Goal: Task Accomplishment & Management: Complete application form

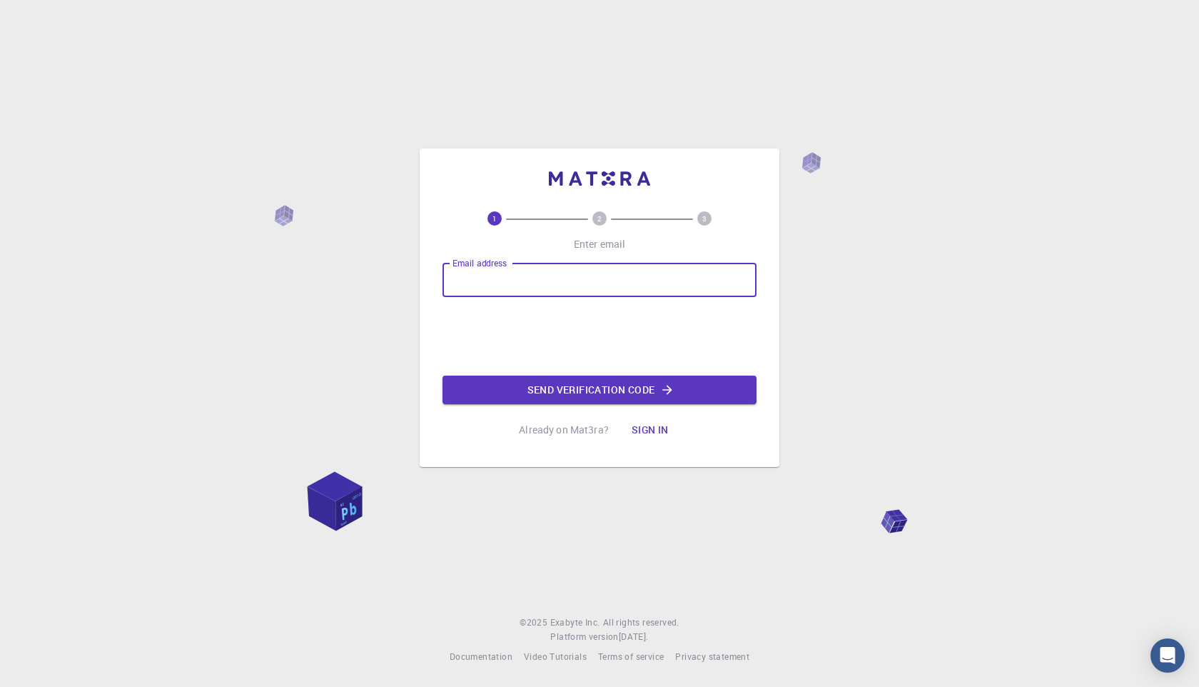
click at [541, 288] on input "Email address" at bounding box center [600, 280] width 314 height 34
type input "nayeemhasan101090@fgmail.com"
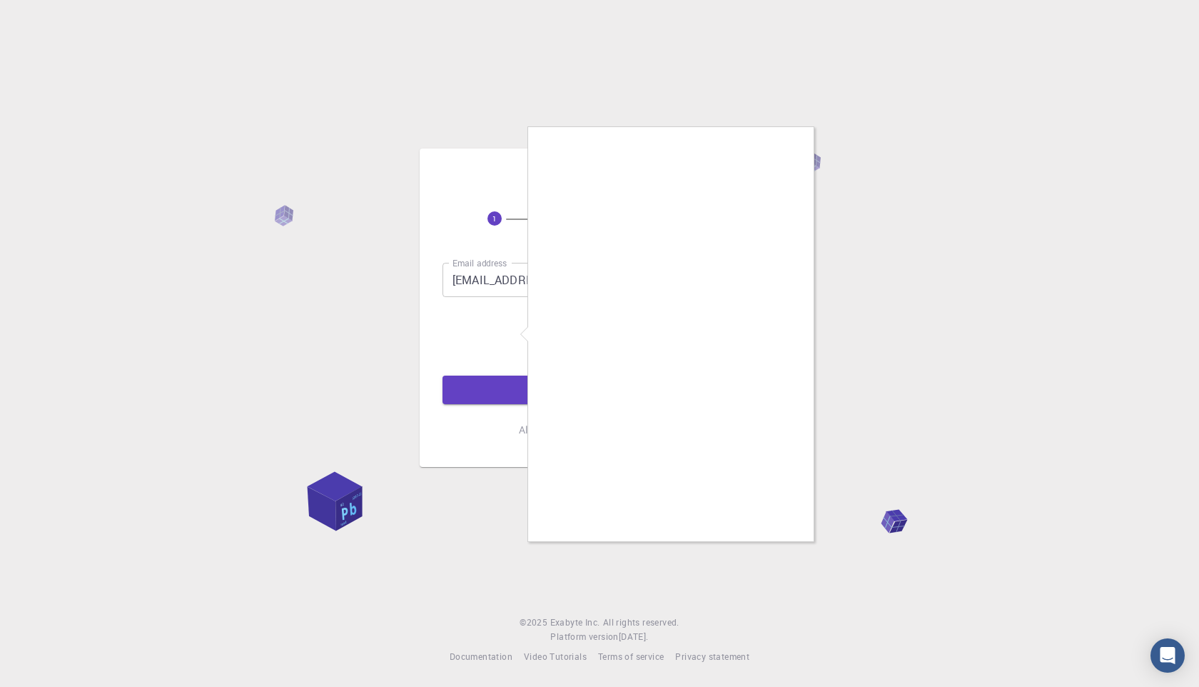
click at [830, 391] on div at bounding box center [599, 343] width 1199 height 687
click at [519, 209] on div at bounding box center [599, 343] width 1199 height 687
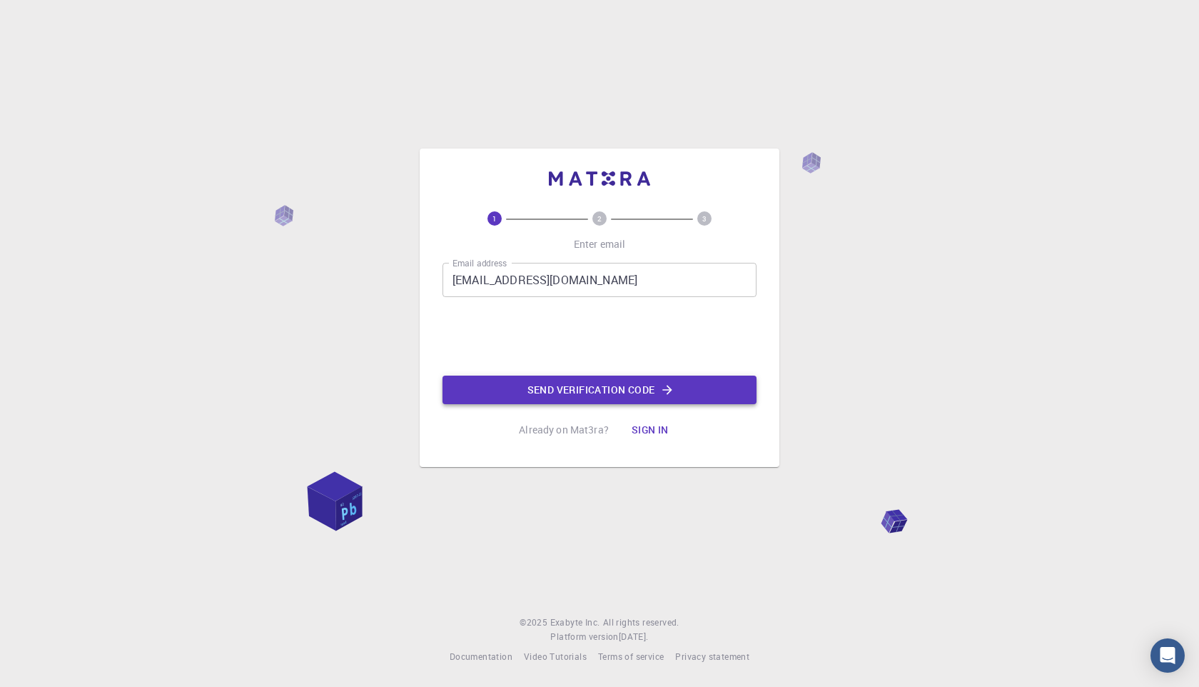
click at [580, 388] on button "Send verification code" at bounding box center [600, 389] width 314 height 29
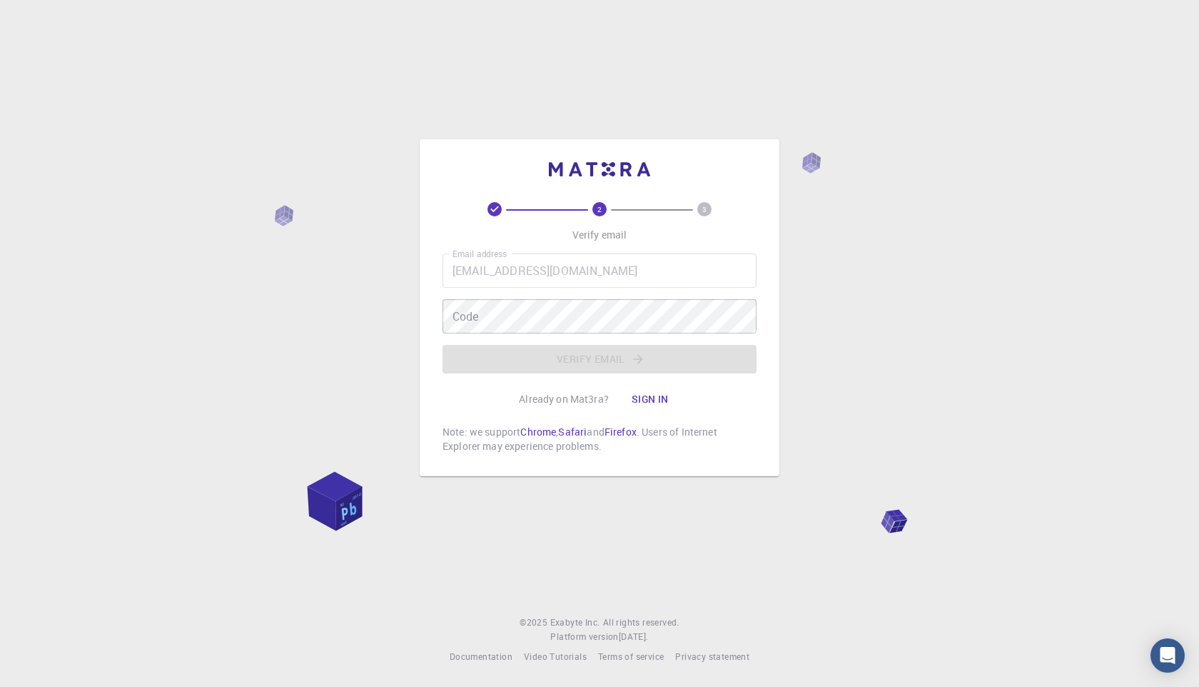
click at [314, 240] on div "2 3 Verify email Email address nayeemhasan101090@fgmail.com Email address Code …" at bounding box center [599, 343] width 1199 height 687
click at [504, 210] on span at bounding box center [495, 209] width 94 height 14
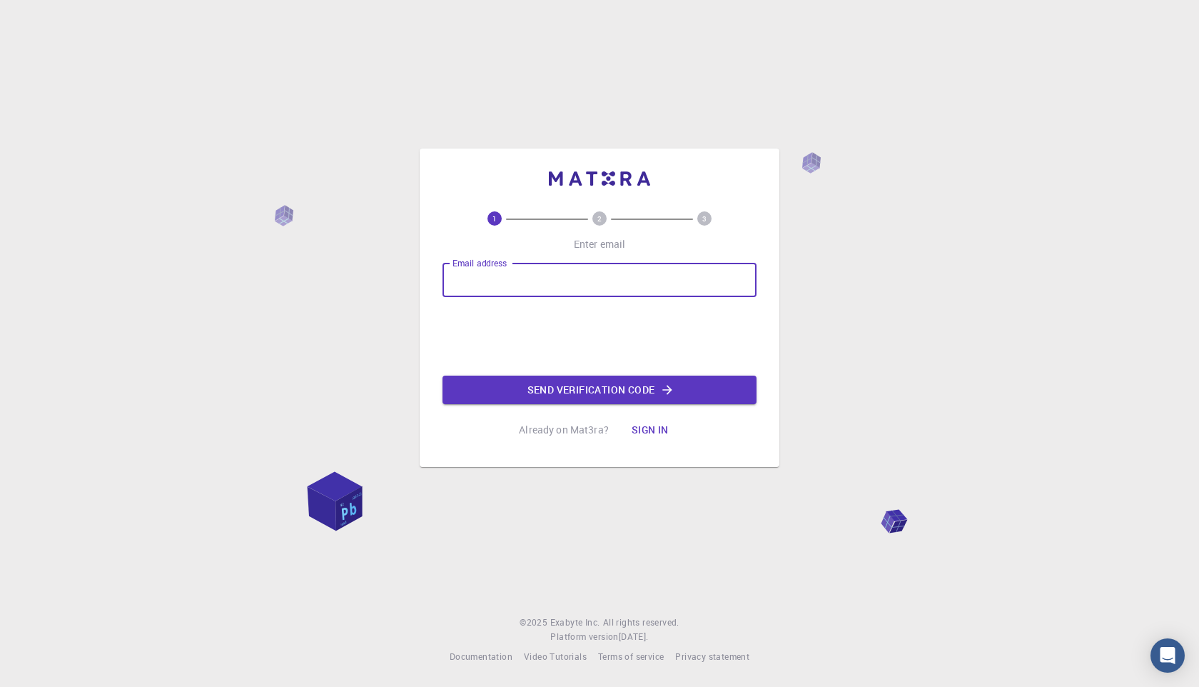
click at [523, 291] on input "Email address" at bounding box center [600, 280] width 314 height 34
type input "[EMAIL_ADDRESS][DOMAIN_NAME]"
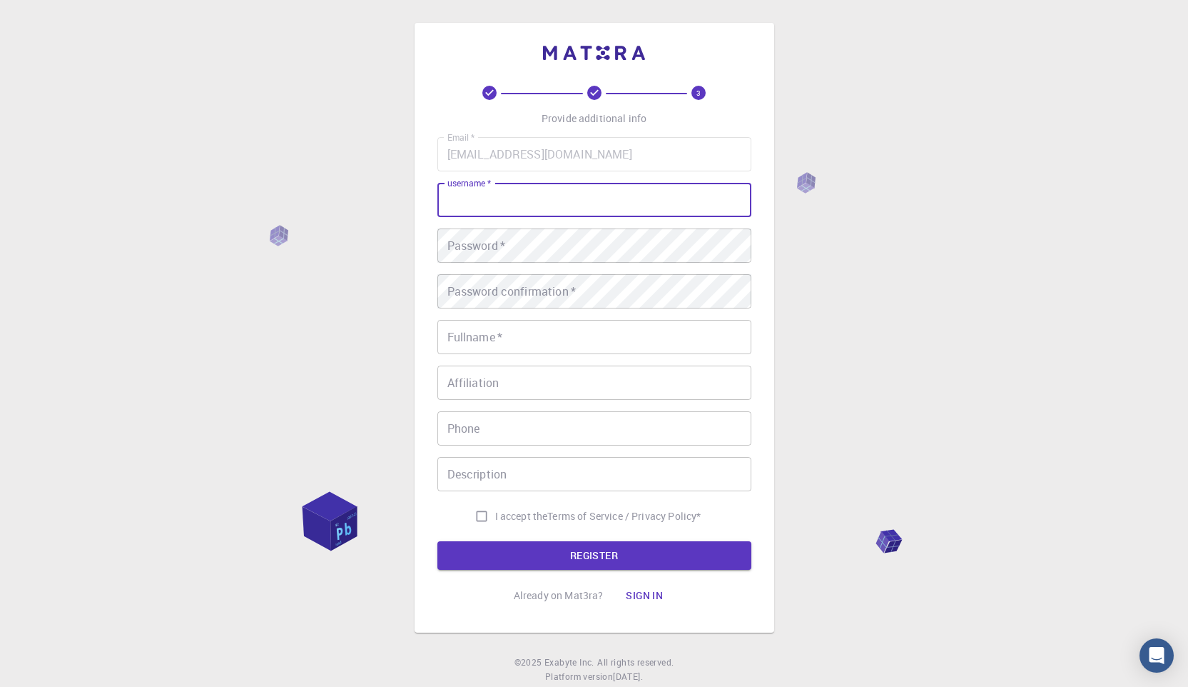
click at [530, 208] on input "username   *" at bounding box center [595, 200] width 314 height 34
type input "[PERSON_NAME]"
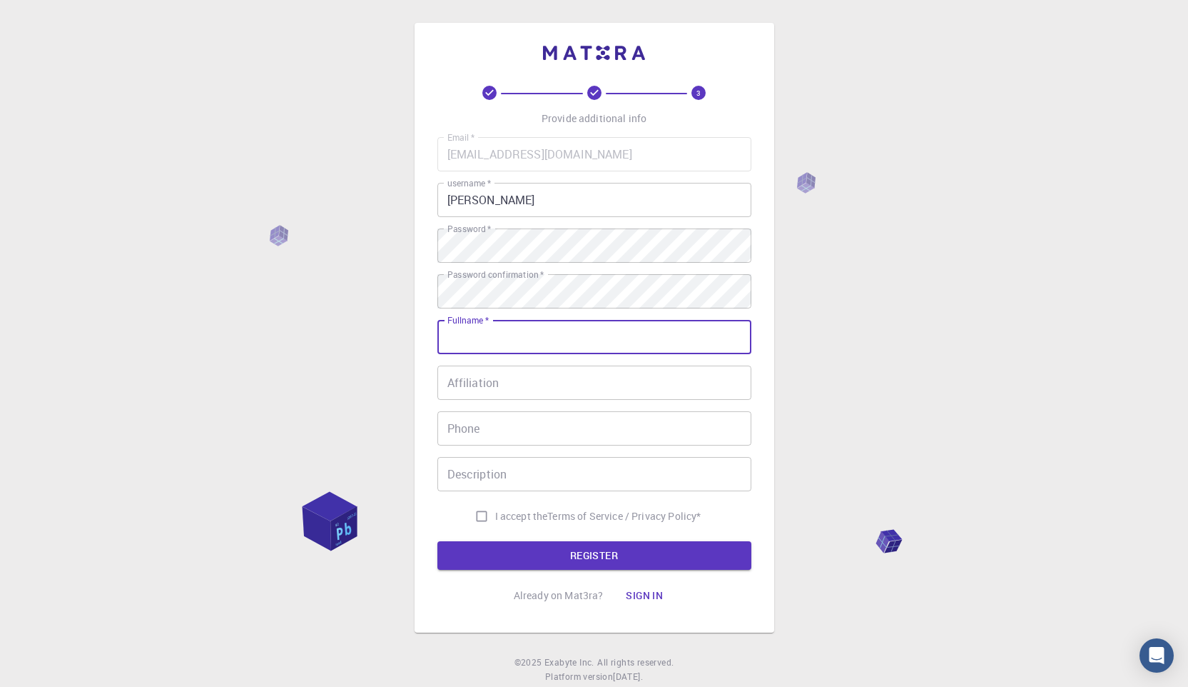
click at [526, 342] on input "Fullname   *" at bounding box center [595, 337] width 314 height 34
click at [464, 338] on input "mdtanvir" at bounding box center [595, 337] width 314 height 34
click at [500, 334] on input "md [PERSON_NAME]" at bounding box center [595, 337] width 314 height 34
type input "md [PERSON_NAME]"
click at [482, 386] on div "Affiliation Affiliation" at bounding box center [595, 382] width 314 height 34
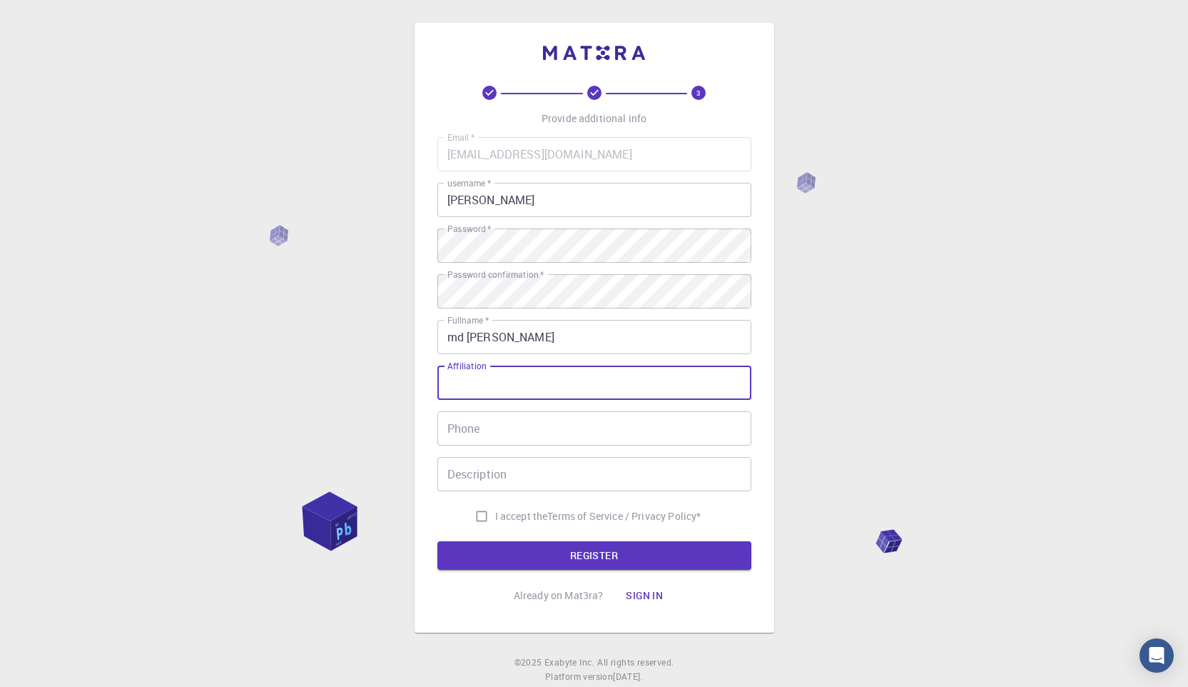
click at [490, 433] on input "Phone" at bounding box center [595, 428] width 314 height 34
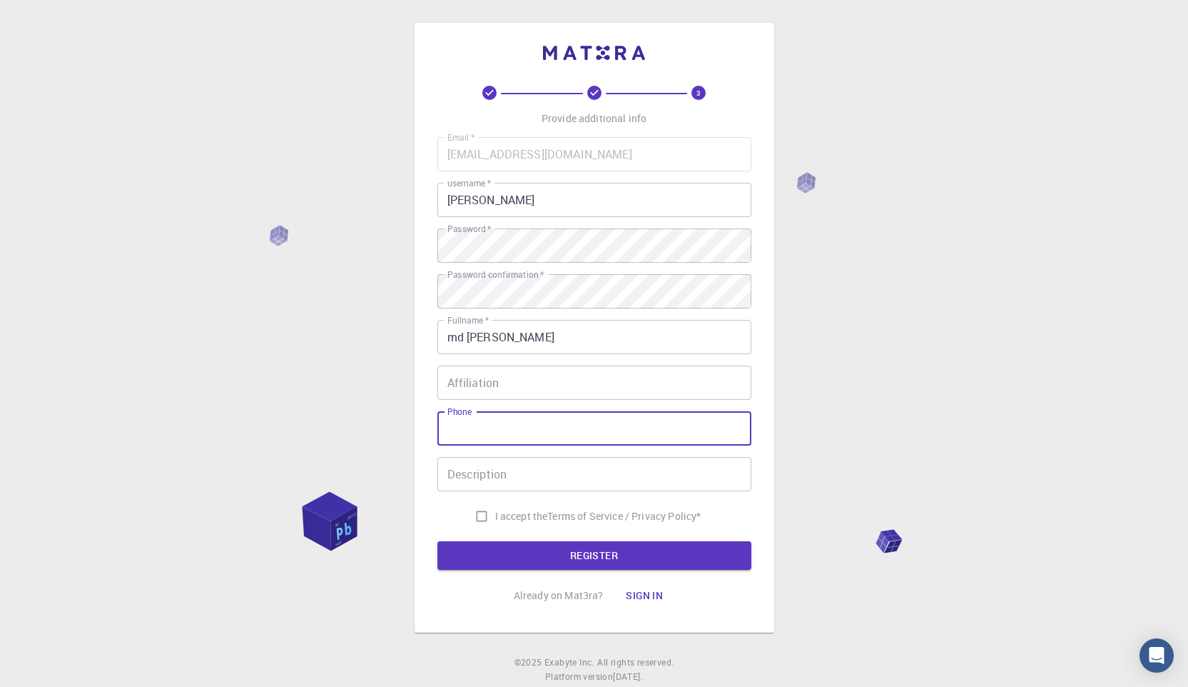
click at [505, 387] on input "Affiliation" at bounding box center [595, 382] width 314 height 34
